Goal: Task Accomplishment & Management: Complete application form

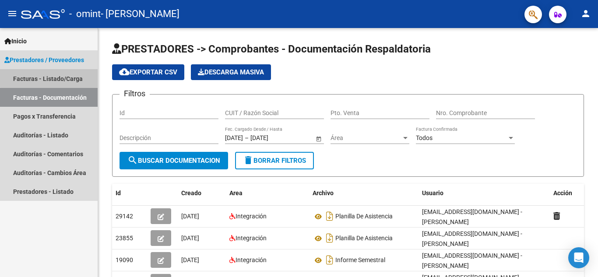
click at [59, 75] on link "Facturas - Listado/Carga" at bounding box center [49, 78] width 98 height 19
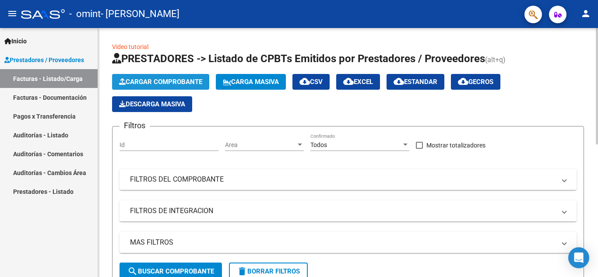
click at [152, 81] on span "Cargar Comprobante" at bounding box center [160, 82] width 83 height 8
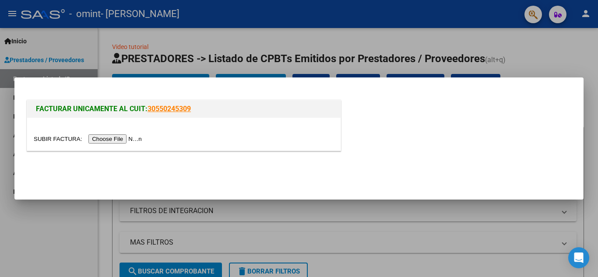
click at [125, 140] on input "file" at bounding box center [89, 138] width 111 height 9
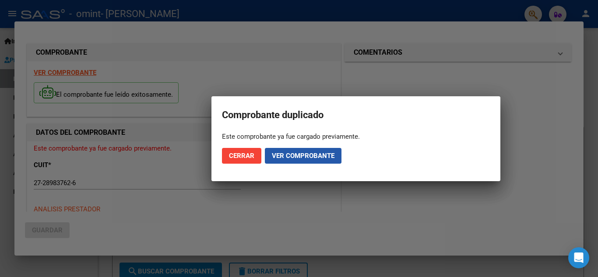
click at [283, 155] on span "Ver comprobante" at bounding box center [303, 156] width 63 height 8
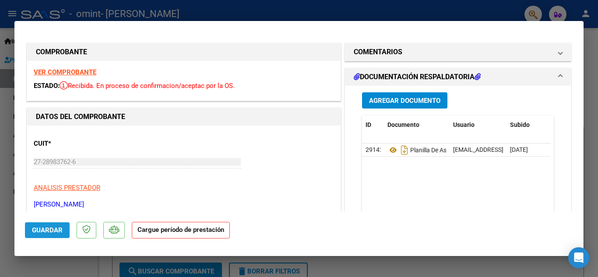
click at [48, 231] on span "Guardar" at bounding box center [47, 230] width 31 height 8
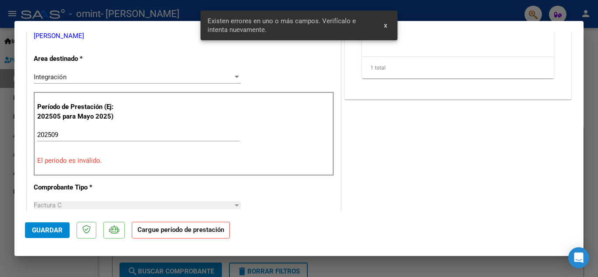
scroll to position [173, 0]
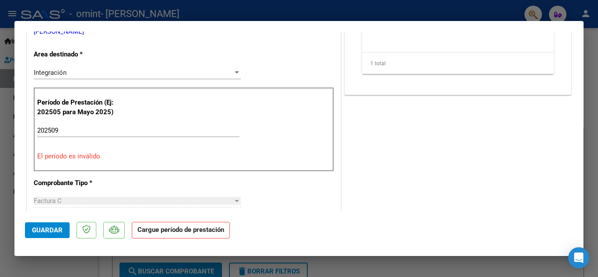
click at [387, 26] on mat-dialog-container "COMPROBANTE VER COMPROBANTE ESTADO: Recibida. En proceso de confirmacion/acepta…" at bounding box center [298, 139] width 569 height 236
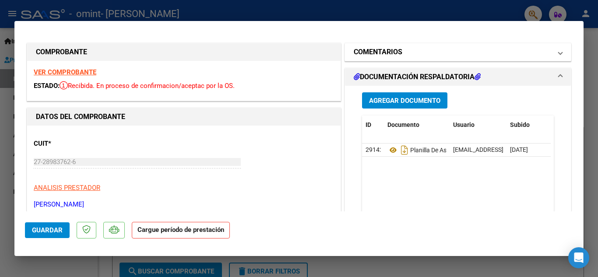
click at [559, 53] on span at bounding box center [561, 52] width 4 height 11
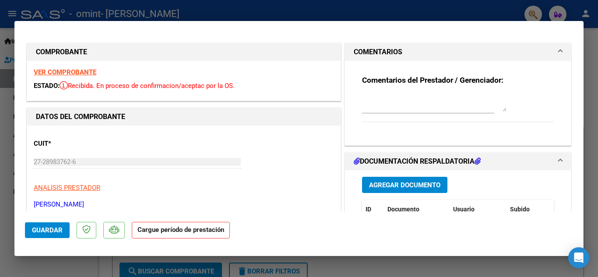
click at [559, 50] on span at bounding box center [561, 52] width 4 height 11
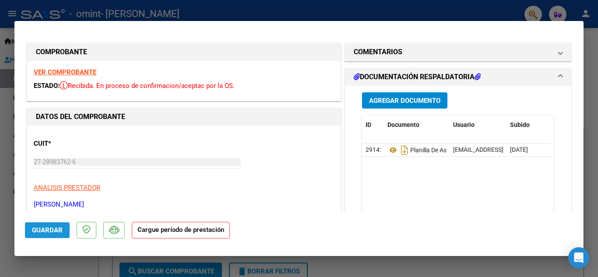
click at [51, 235] on button "Guardar" at bounding box center [47, 231] width 45 height 16
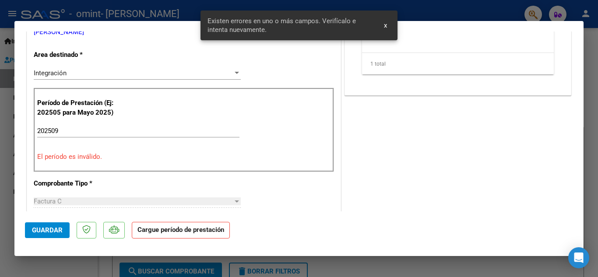
scroll to position [173, 0]
click at [77, 130] on input "202509" at bounding box center [138, 131] width 202 height 8
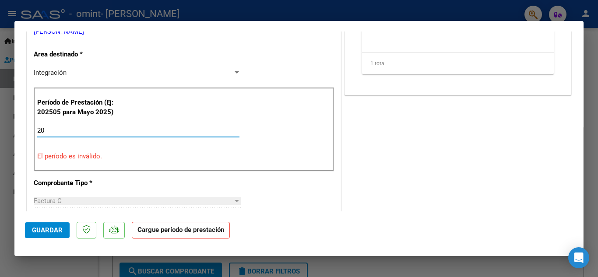
type input "2"
type input "202509"
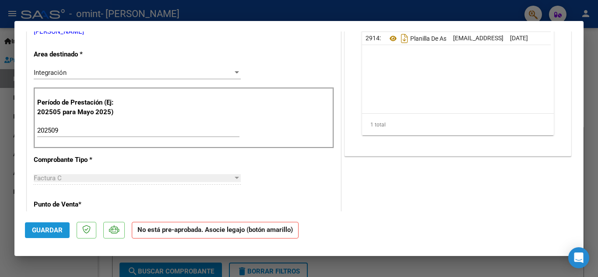
click at [39, 232] on span "Guardar" at bounding box center [47, 230] width 31 height 8
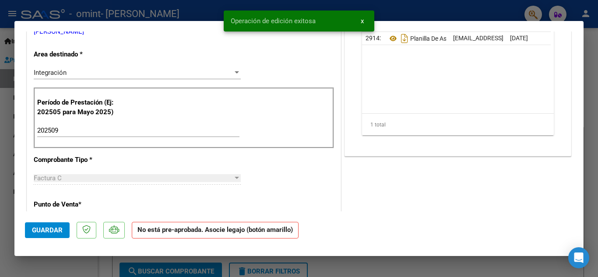
scroll to position [0, 0]
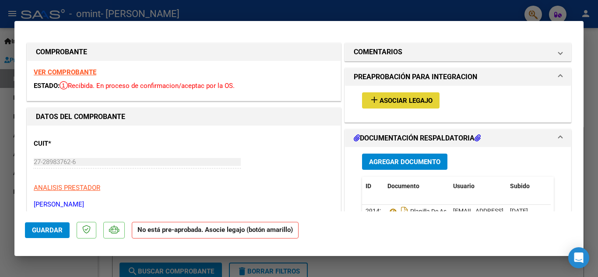
click at [395, 95] on button "add Asociar Legajo" at bounding box center [401, 100] width 78 height 16
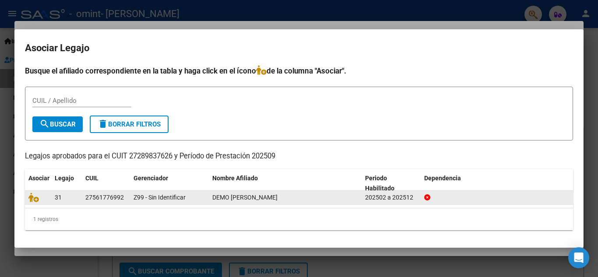
click at [128, 197] on datatable-body-cell "27561776992" at bounding box center [106, 198] width 48 height 14
click at [84, 198] on datatable-body-cell "27561776992" at bounding box center [106, 198] width 48 height 14
click at [97, 198] on div "27561776992" at bounding box center [104, 198] width 39 height 10
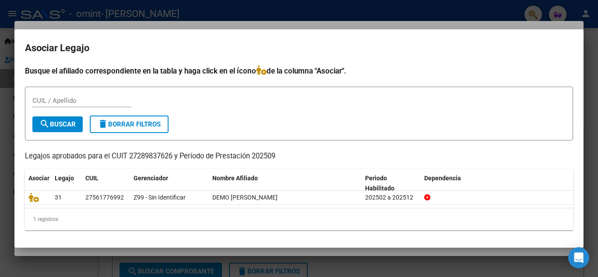
click at [79, 94] on div "CUIL / Apellido" at bounding box center [81, 100] width 99 height 13
type input "DEMO [PERSON_NAME]"
click at [57, 124] on span "search Buscar" at bounding box center [57, 124] width 36 height 8
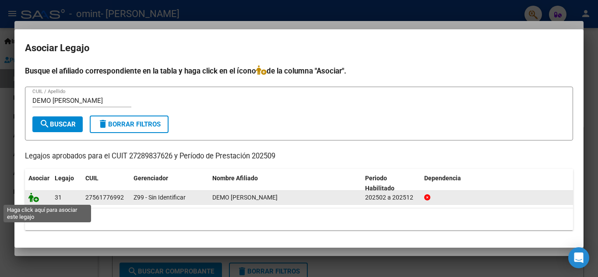
click at [33, 198] on icon at bounding box center [33, 198] width 11 height 10
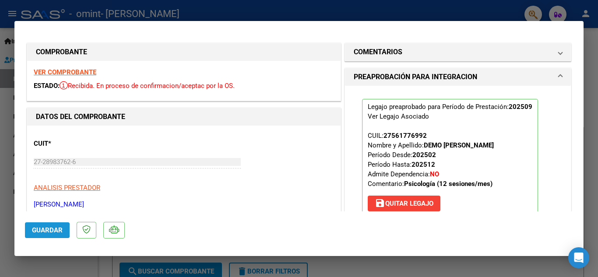
click at [40, 230] on span "Guardar" at bounding box center [47, 230] width 31 height 8
click at [45, 230] on span "Guardar" at bounding box center [47, 230] width 31 height 8
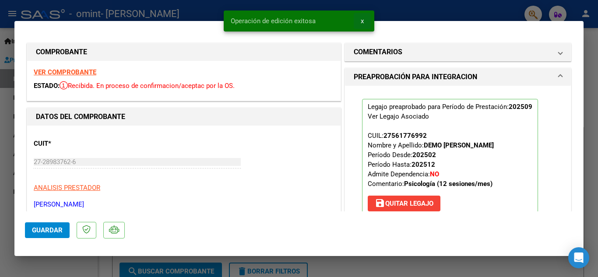
click at [362, 21] on span "x" at bounding box center [362, 21] width 3 height 8
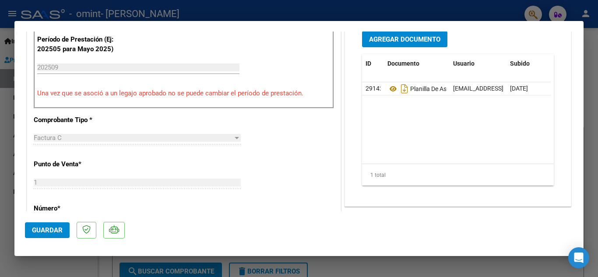
scroll to position [240, 0]
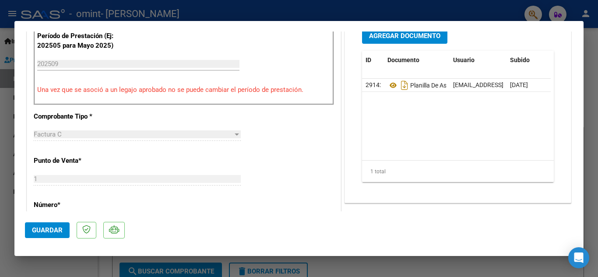
click at [594, 43] on div at bounding box center [299, 138] width 598 height 277
type input "$ 0,00"
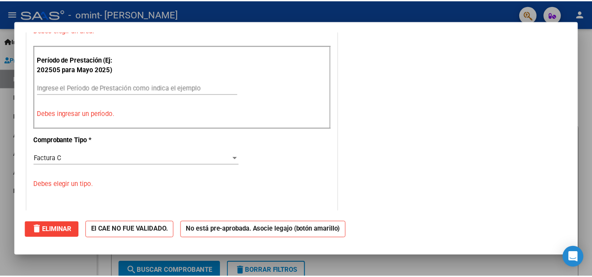
scroll to position [264, 0]
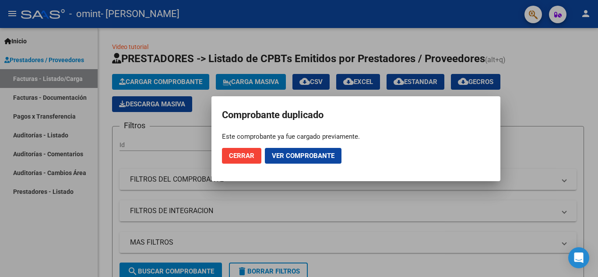
click at [241, 156] on span "Cerrar" at bounding box center [241, 156] width 25 height 8
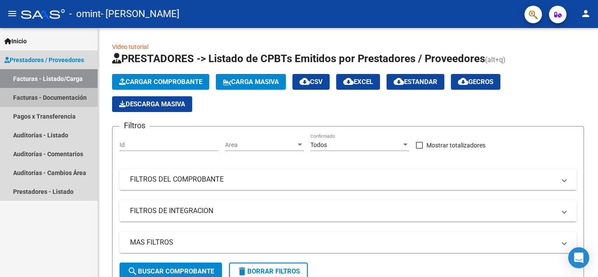
click at [61, 94] on link "Facturas - Documentación" at bounding box center [49, 97] width 98 height 19
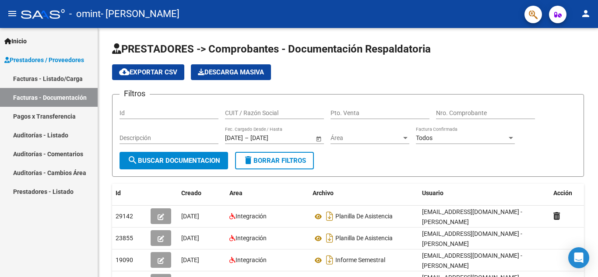
click at [584, 15] on mat-icon "person" at bounding box center [586, 13] width 11 height 11
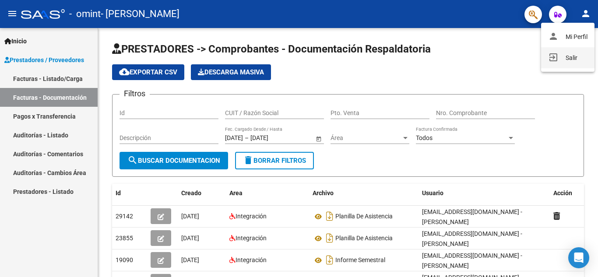
click at [556, 59] on mat-icon "exit_to_app" at bounding box center [553, 57] width 11 height 11
